Goal: Task Accomplishment & Management: Use online tool/utility

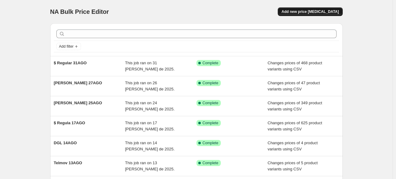
click at [297, 13] on span "Add new price [MEDICAL_DATA]" at bounding box center [310, 11] width 57 height 5
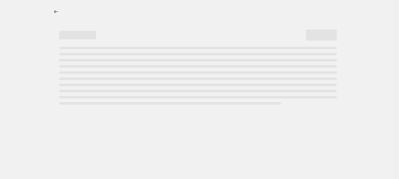
select select "percentage"
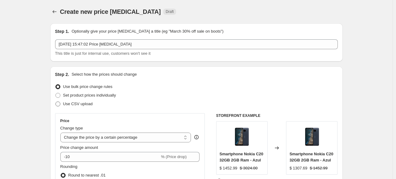
click at [61, 107] on label "Use CSV upload" at bounding box center [74, 104] width 38 height 9
click at [56, 102] on input "Use CSV upload" at bounding box center [55, 102] width 0 height 0
radio input "true"
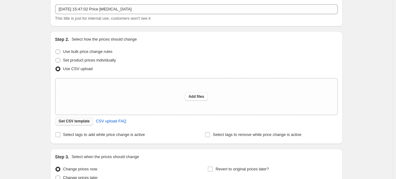
scroll to position [35, 0]
click at [81, 120] on span "Get CSV template" at bounding box center [74, 121] width 31 height 5
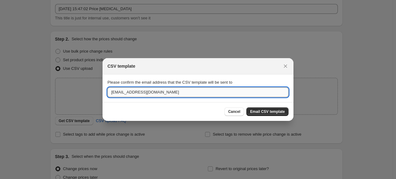
click at [199, 90] on input "[EMAIL_ADDRESS][DOMAIN_NAME]" at bounding box center [198, 93] width 181 height 10
type input "k"
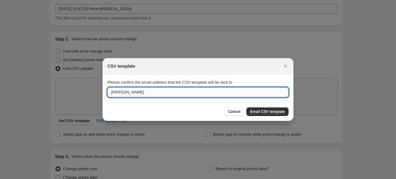
type input "[EMAIL_ADDRESS][DOMAIN_NAME]"
click at [265, 114] on span "Email CSV template" at bounding box center [267, 111] width 35 height 5
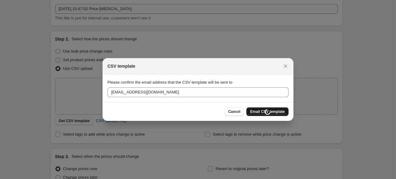
scroll to position [35, 0]
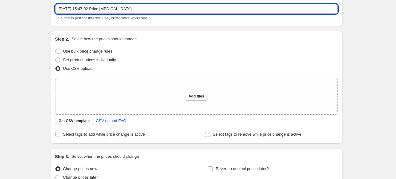
click at [153, 10] on input "[DATE] 15:47:02 Price [MEDICAL_DATA]" at bounding box center [196, 9] width 283 height 10
type input "Actualización [DATE]"
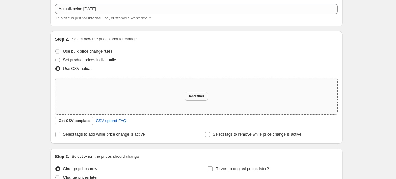
click at [200, 98] on span "Add files" at bounding box center [197, 96] width 16 height 5
type input "C:\fakepath\csv_template_user_47953.csv"
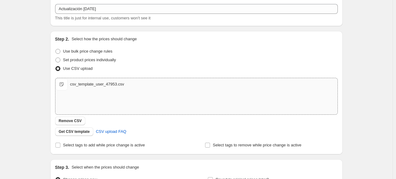
scroll to position [106, 0]
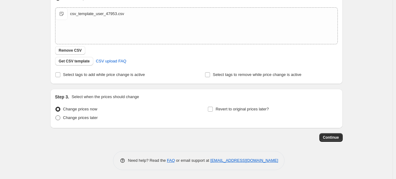
click at [62, 117] on label "Change prices later" at bounding box center [76, 118] width 43 height 9
click at [56, 116] on input "Change prices later" at bounding box center [55, 116] width 0 height 0
radio input "true"
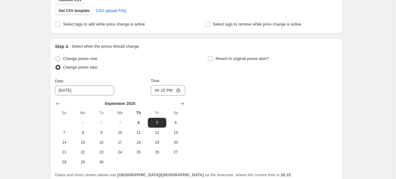
scroll to position [159, 0]
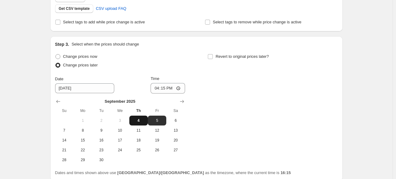
click at [144, 120] on span "4" at bounding box center [139, 120] width 14 height 5
type input "[DATE]"
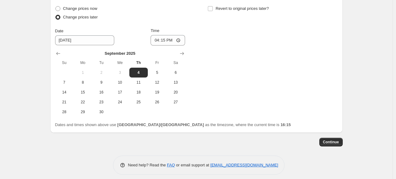
scroll to position [211, 0]
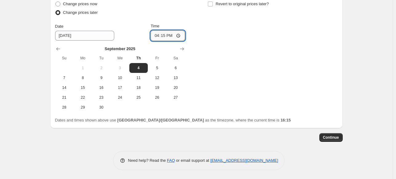
click at [182, 36] on input "16:15" at bounding box center [168, 36] width 35 height 10
click at [272, 101] on div "Change prices now Change prices later Date [DATE] Time 23:44 [DATE] Su Mo Tu We…" at bounding box center [196, 56] width 283 height 113
click at [336, 134] on button "Continue" at bounding box center [331, 137] width 23 height 9
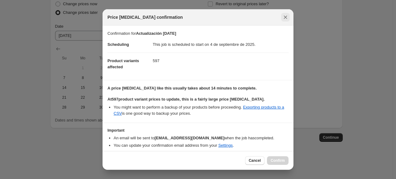
click at [285, 18] on icon "Close" at bounding box center [286, 17] width 6 height 6
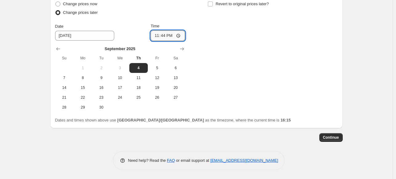
click at [164, 36] on input "23:44" at bounding box center [168, 36] width 35 height 10
click at [166, 36] on input "23:44" at bounding box center [168, 36] width 35 height 10
click at [163, 36] on input "23:44" at bounding box center [168, 36] width 35 height 10
type input "23:40"
click at [333, 139] on span "Continue" at bounding box center [331, 137] width 16 height 5
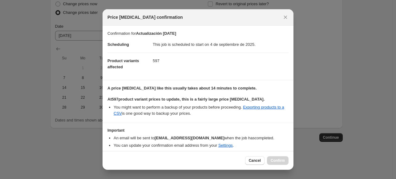
scroll to position [22, 0]
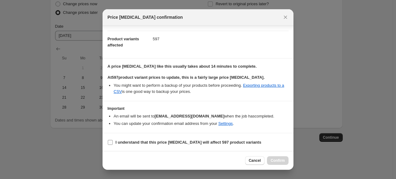
click at [112, 143] on input "I understand that this price [MEDICAL_DATA] will affect 597 product variants" at bounding box center [110, 142] width 5 height 5
checkbox input "true"
click at [285, 161] on button "Confirm" at bounding box center [278, 161] width 22 height 9
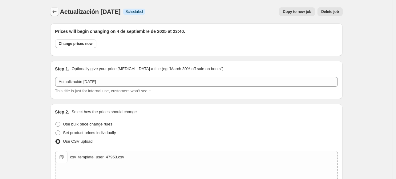
click at [52, 11] on button "Price change jobs" at bounding box center [54, 11] width 9 height 9
